Goal: Information Seeking & Learning: Understand process/instructions

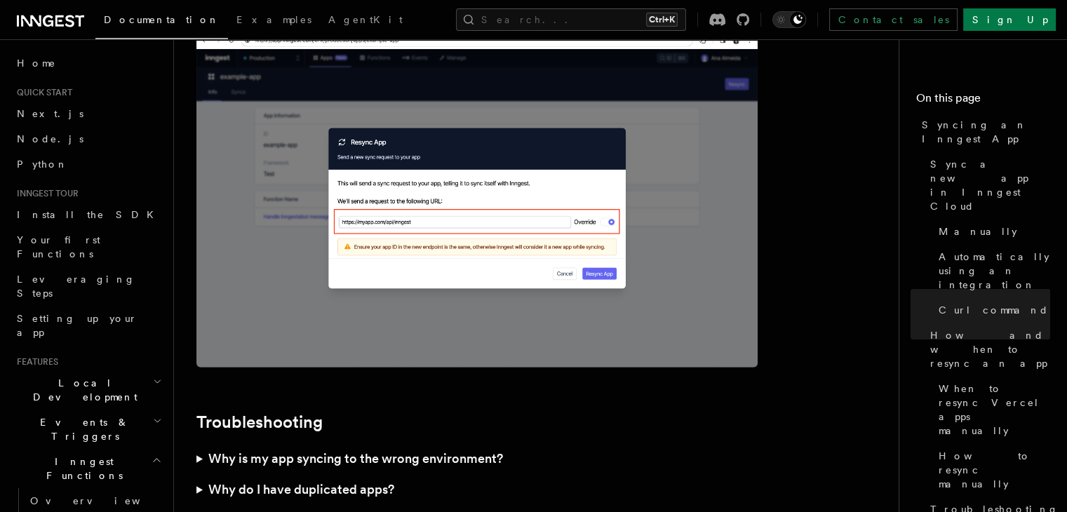
scroll to position [3859, 0]
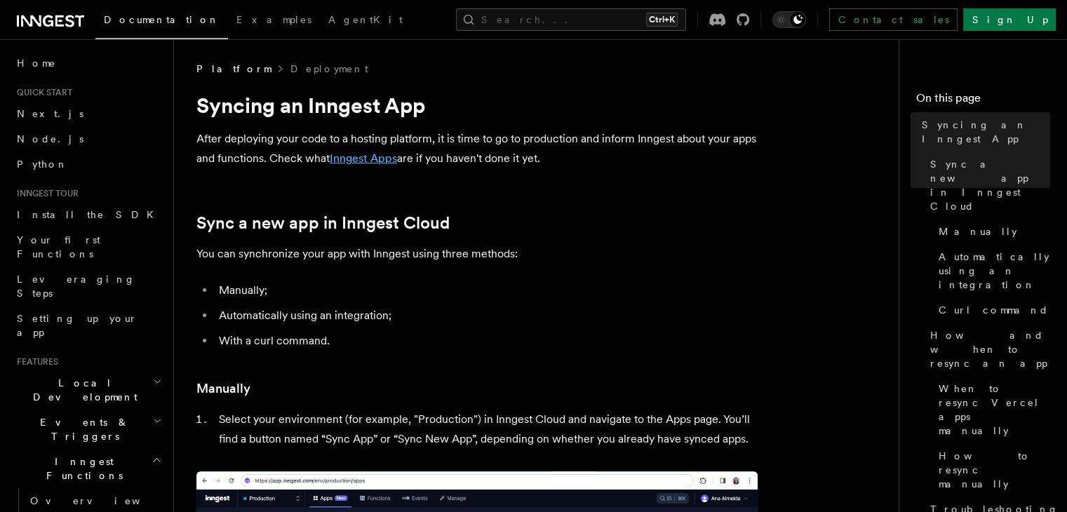
click at [347, 154] on link "Inngest Apps" at bounding box center [363, 158] width 67 height 13
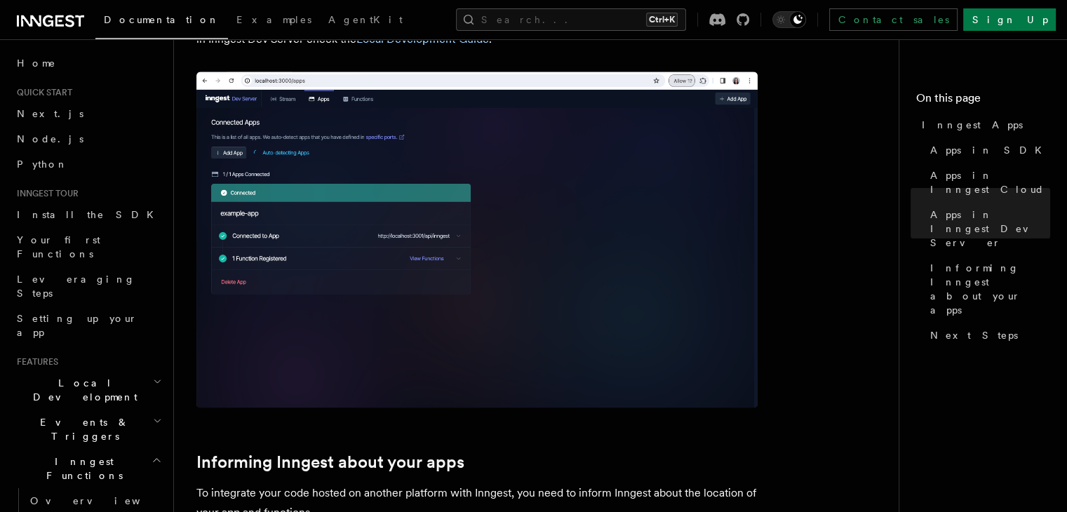
scroll to position [1723, 0]
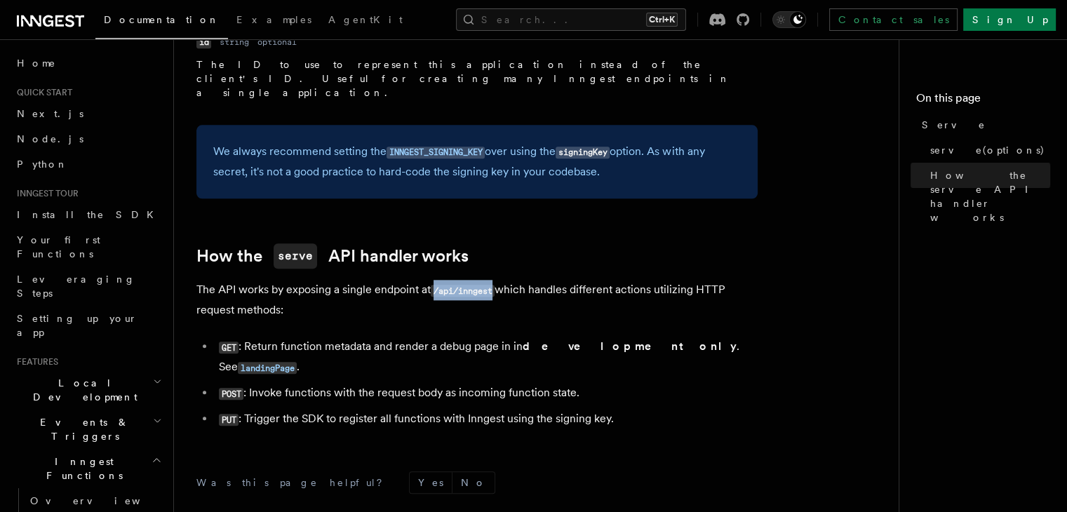
drag, startPoint x: 436, startPoint y: 116, endPoint x: 497, endPoint y: 112, distance: 61.2
click at [495, 285] on code "/api/inngest" at bounding box center [463, 291] width 64 height 12
copy code "/api/inngest"
